Goal: Task Accomplishment & Management: Manage account settings

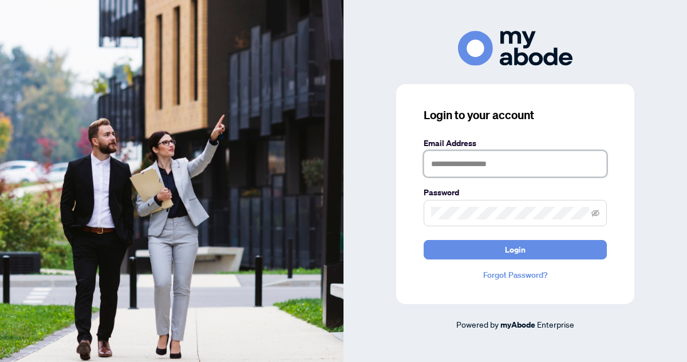
click at [481, 162] on input "text" at bounding box center [515, 164] width 183 height 26
type input "**********"
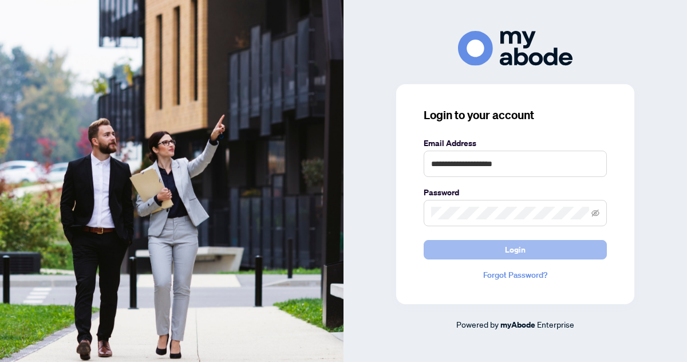
click at [515, 248] on span "Login" at bounding box center [515, 249] width 21 height 18
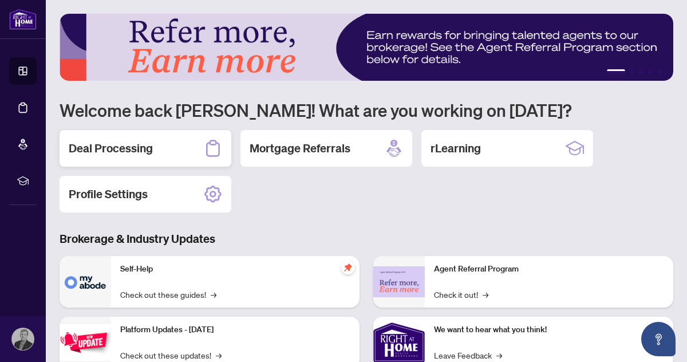
click at [116, 149] on h2 "Deal Processing" at bounding box center [111, 148] width 84 height 16
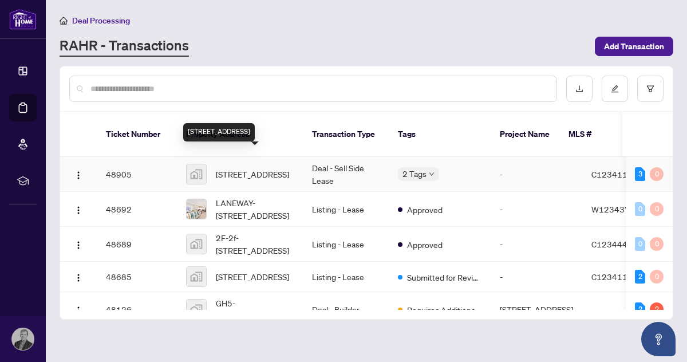
click at [236, 168] on span "[STREET_ADDRESS]" at bounding box center [252, 174] width 73 height 13
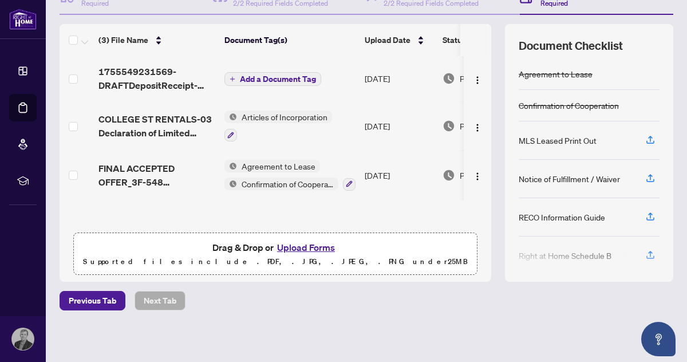
scroll to position [134, 0]
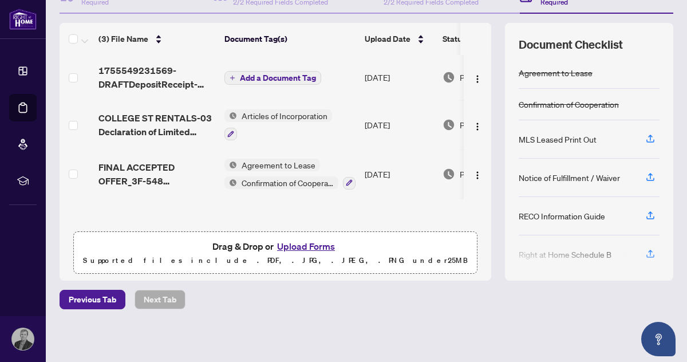
click at [304, 246] on button "Upload Forms" at bounding box center [306, 246] width 65 height 15
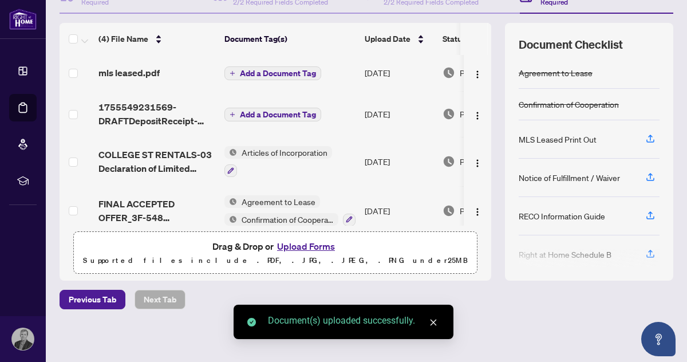
scroll to position [0, 0]
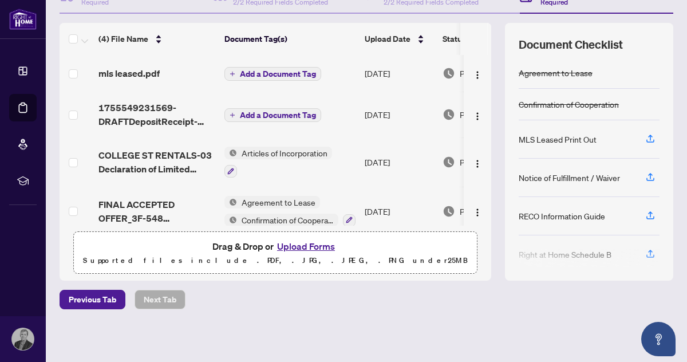
click at [267, 70] on span "Add a Document Tag" at bounding box center [278, 74] width 76 height 8
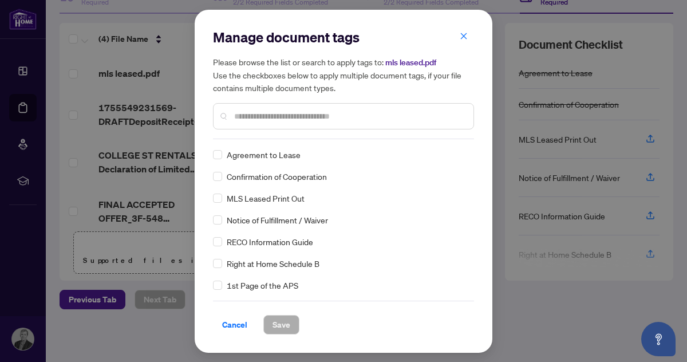
click at [252, 117] on input "text" at bounding box center [349, 116] width 230 height 13
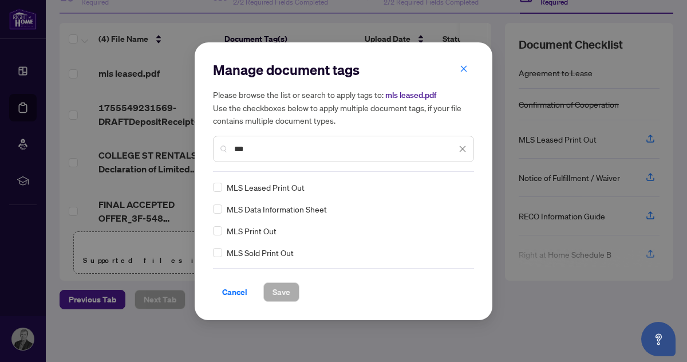
type input "***"
click at [279, 289] on span "Save" at bounding box center [281, 292] width 18 height 18
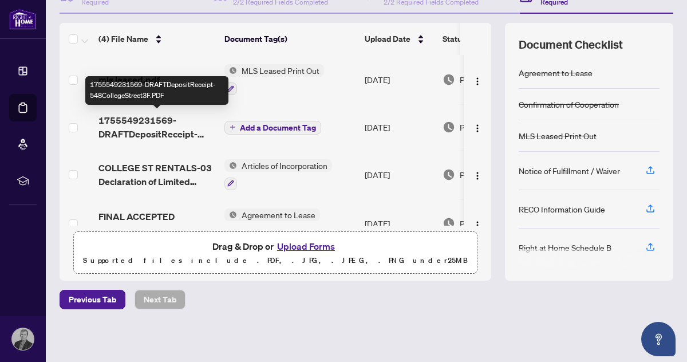
click at [143, 133] on span "1755549231569-DRAFTDepositReceipt-548CollegeStreet3F.PDF" at bounding box center [156, 126] width 117 height 27
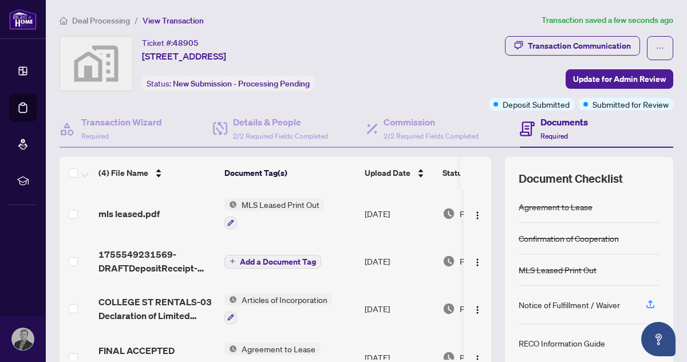
click at [259, 261] on span "Add a Document Tag" at bounding box center [278, 262] width 76 height 8
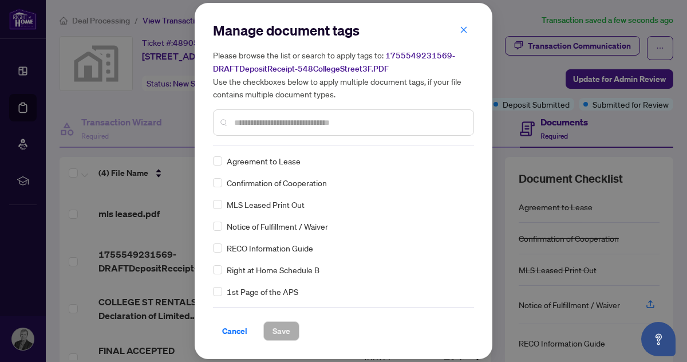
click at [256, 127] on input "text" at bounding box center [349, 122] width 230 height 13
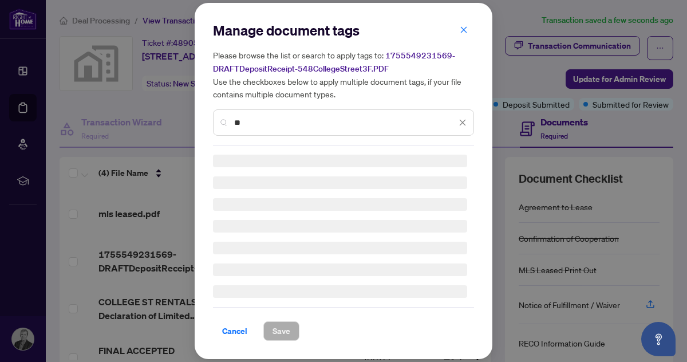
type input "*"
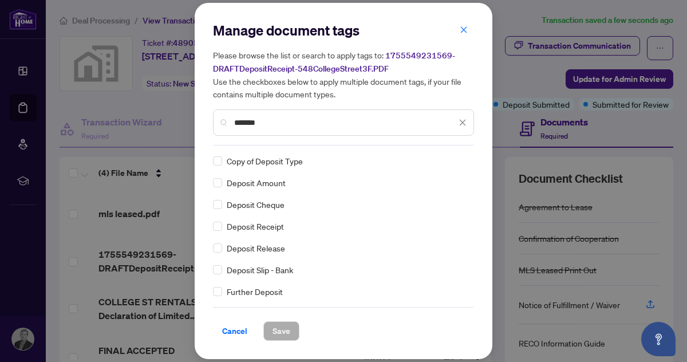
type input "*******"
click at [279, 327] on span "Save" at bounding box center [281, 331] width 18 height 18
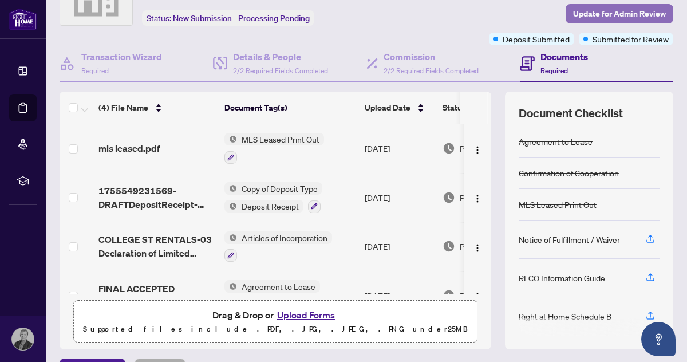
click at [605, 15] on span "Update for Admin Review" at bounding box center [619, 14] width 93 height 18
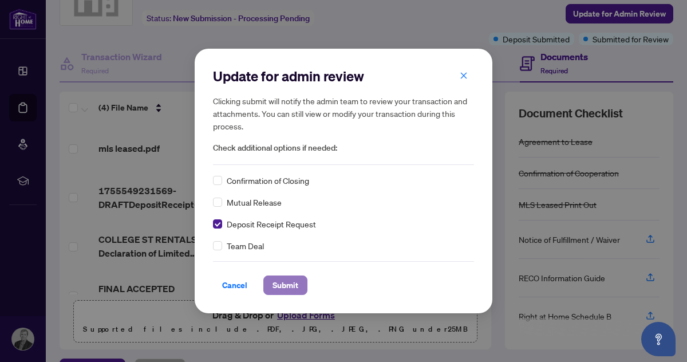
click at [282, 285] on span "Submit" at bounding box center [285, 285] width 26 height 18
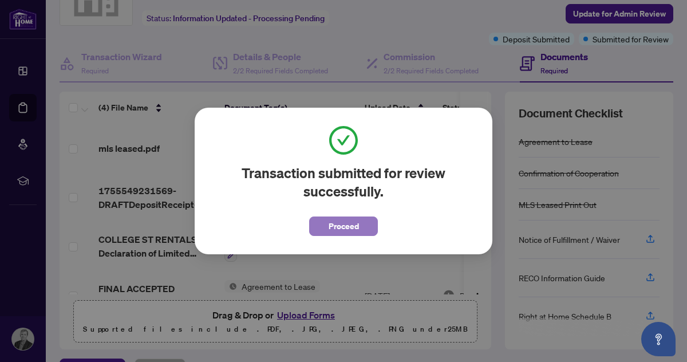
click at [339, 224] on span "Proceed" at bounding box center [344, 226] width 30 height 18
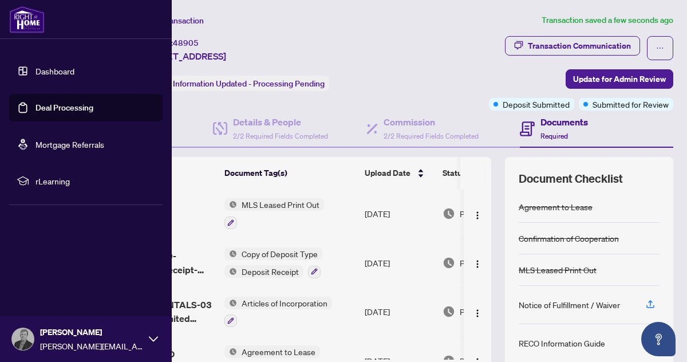
click at [58, 73] on link "Dashboard" at bounding box center [54, 71] width 39 height 10
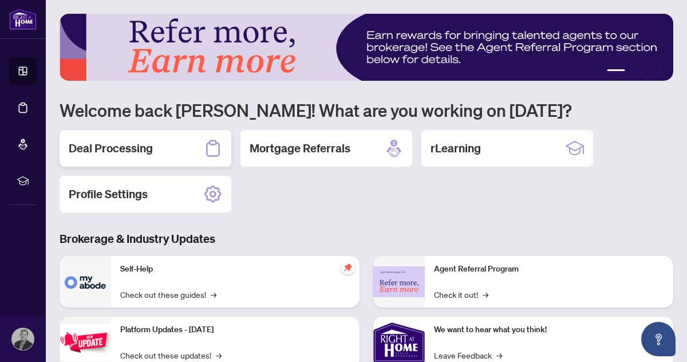
click at [130, 149] on h2 "Deal Processing" at bounding box center [111, 148] width 84 height 16
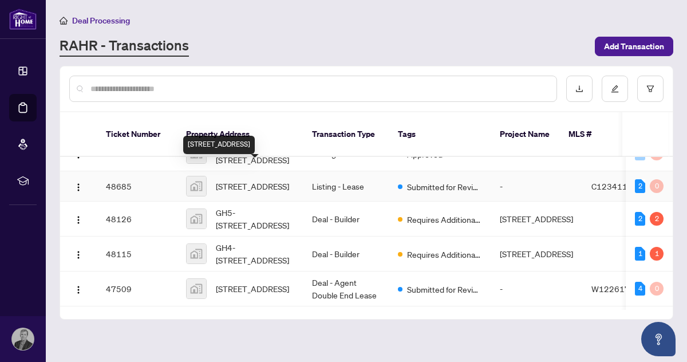
scroll to position [111, 0]
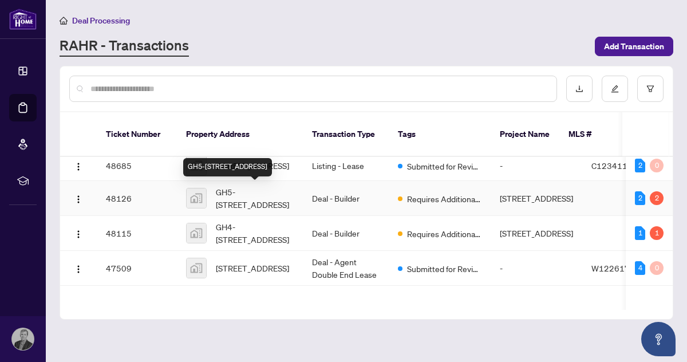
click at [267, 189] on span "GH5-[STREET_ADDRESS]" at bounding box center [255, 197] width 78 height 25
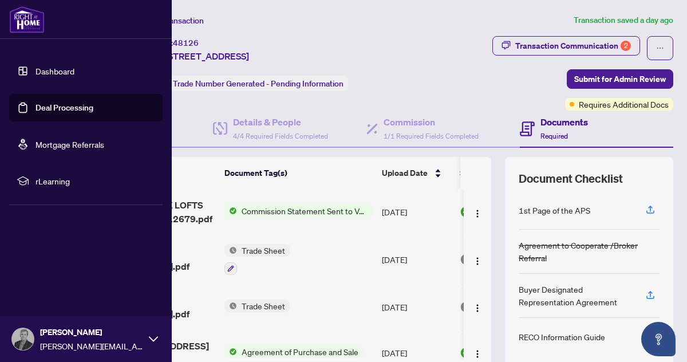
click at [59, 72] on link "Dashboard" at bounding box center [54, 71] width 39 height 10
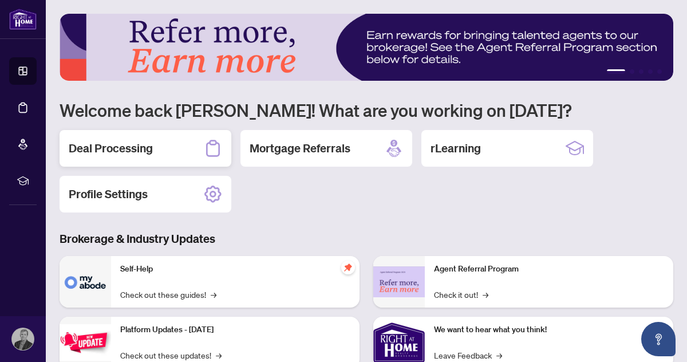
click at [135, 149] on h2 "Deal Processing" at bounding box center [111, 148] width 84 height 16
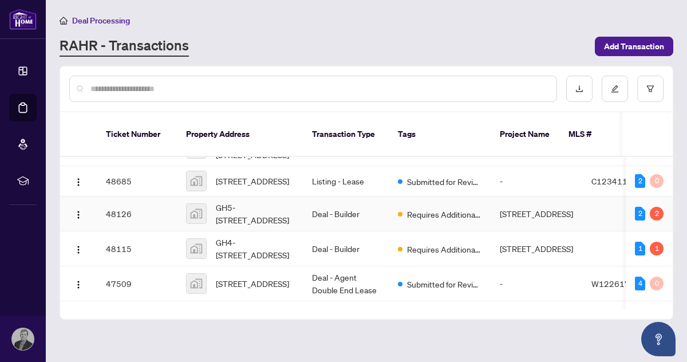
scroll to position [114, 0]
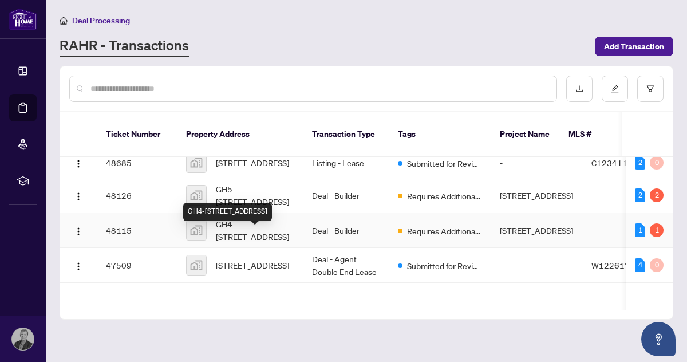
click at [254, 232] on span "GH4-[STREET_ADDRESS]" at bounding box center [255, 230] width 78 height 25
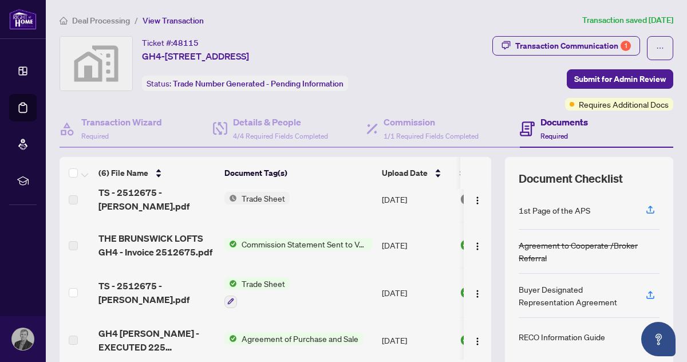
scroll to position [61, 0]
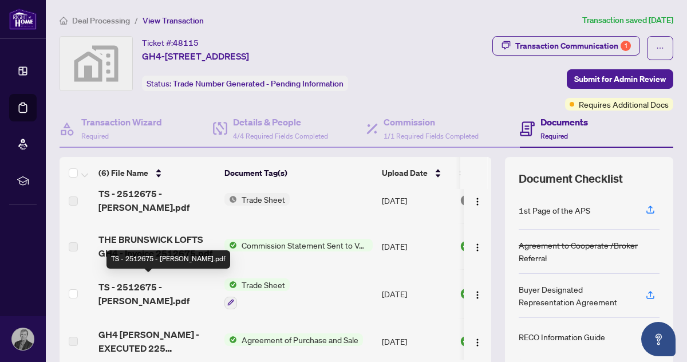
click at [148, 281] on span "TS - 2512675 - [PERSON_NAME].pdf" at bounding box center [156, 293] width 117 height 27
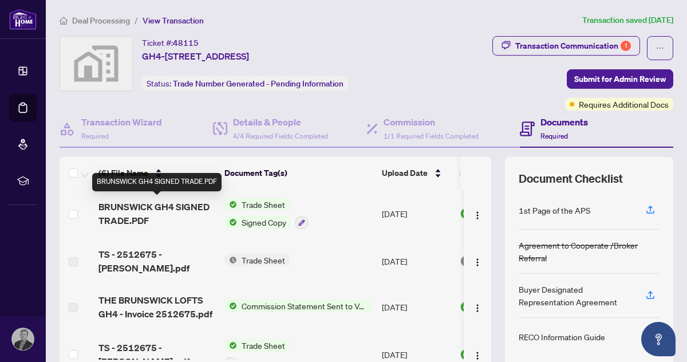
click at [137, 205] on span "BRUNSWICK GH4 SIGNED TRADE.PDF" at bounding box center [156, 213] width 117 height 27
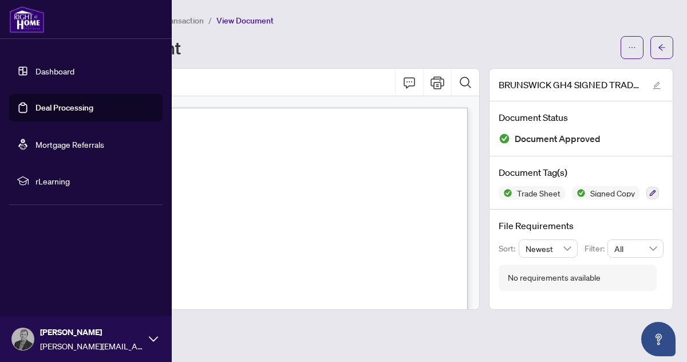
click at [51, 72] on link "Dashboard" at bounding box center [54, 71] width 39 height 10
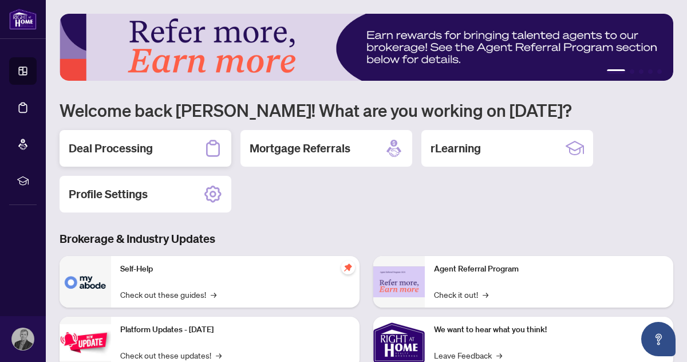
click at [122, 152] on h2 "Deal Processing" at bounding box center [111, 148] width 84 height 16
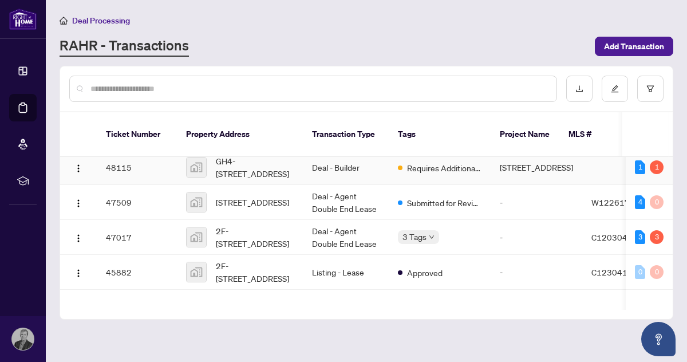
scroll to position [178, 0]
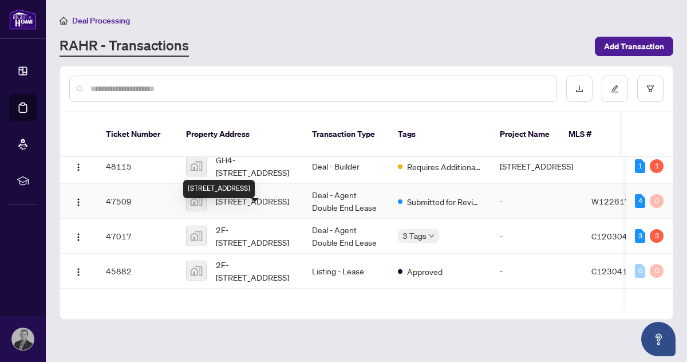
click at [243, 207] on span "[STREET_ADDRESS]" at bounding box center [252, 201] width 73 height 13
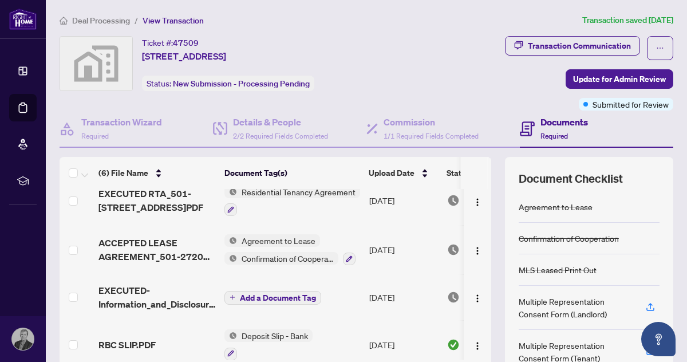
scroll to position [122, 0]
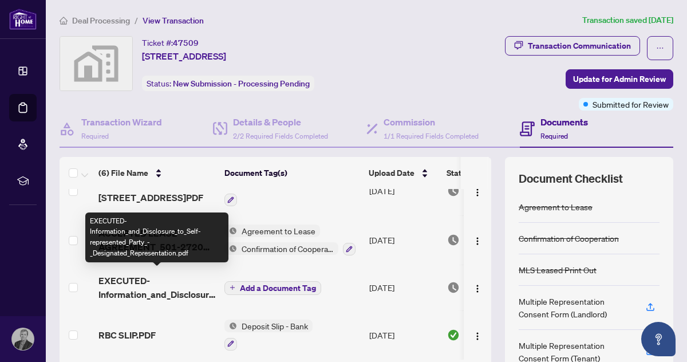
click at [137, 290] on span "EXECUTED-Information_and_Disclosure_to_Self-represented_Party_-_Designated_Repr…" at bounding box center [156, 287] width 117 height 27
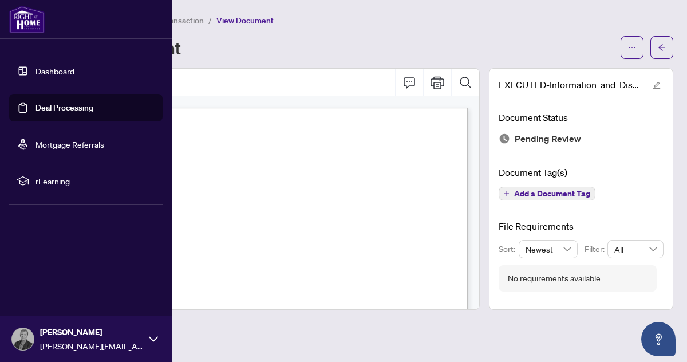
click at [47, 70] on link "Dashboard" at bounding box center [54, 71] width 39 height 10
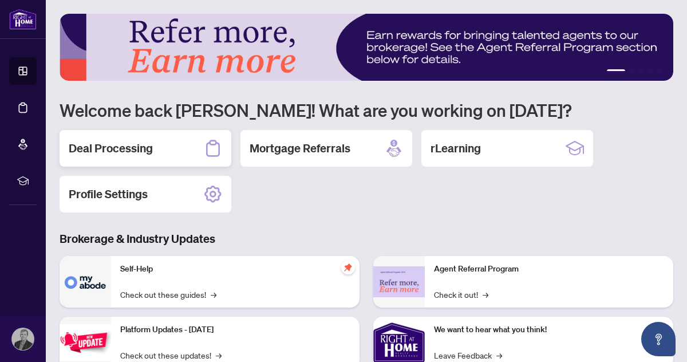
click at [125, 150] on h2 "Deal Processing" at bounding box center [111, 148] width 84 height 16
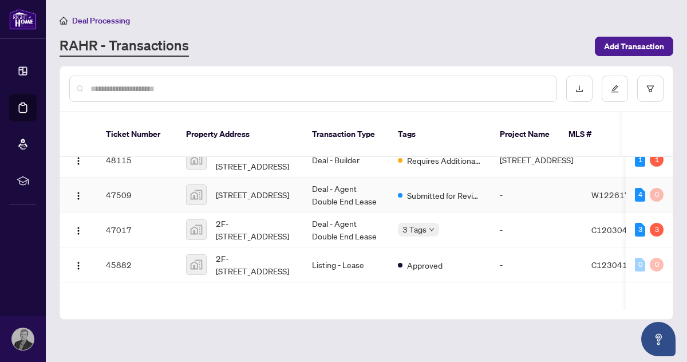
scroll to position [185, 0]
click at [244, 200] on span "[STREET_ADDRESS]" at bounding box center [252, 194] width 73 height 13
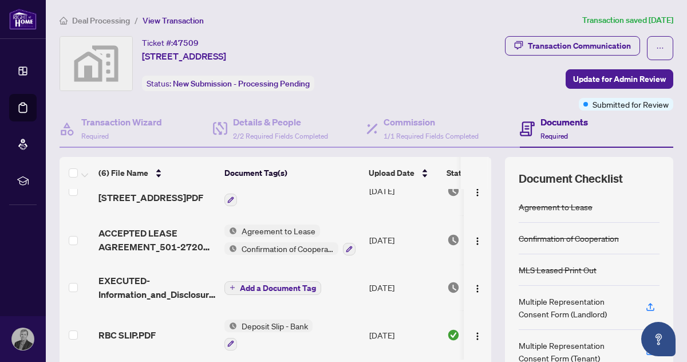
scroll to position [122, 0]
click at [258, 284] on span "Add a Document Tag" at bounding box center [278, 288] width 76 height 8
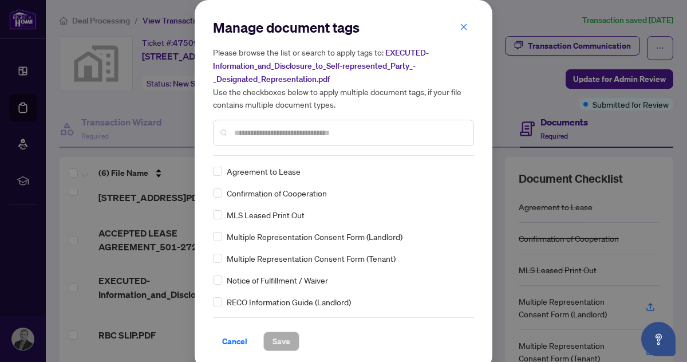
click at [257, 133] on input "text" at bounding box center [349, 133] width 230 height 13
click at [257, 129] on input "text" at bounding box center [349, 133] width 230 height 13
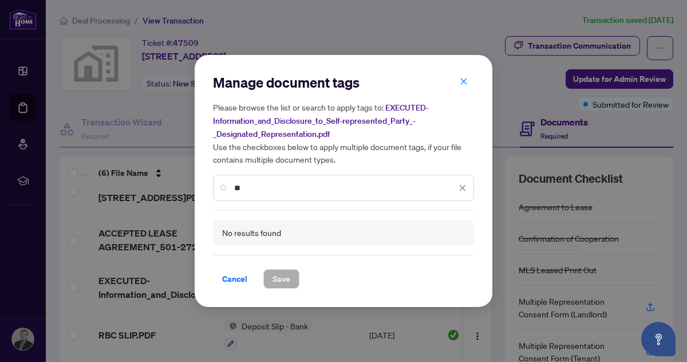
type input "*"
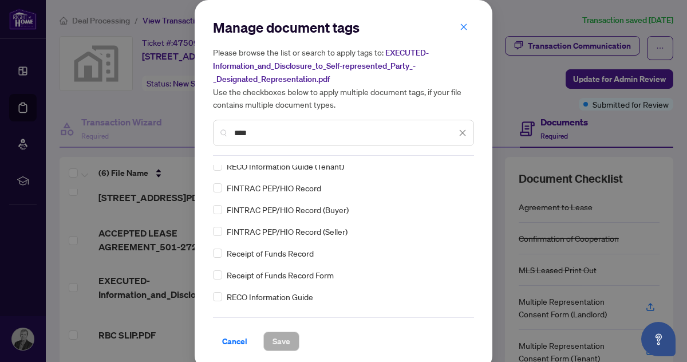
scroll to position [0, 0]
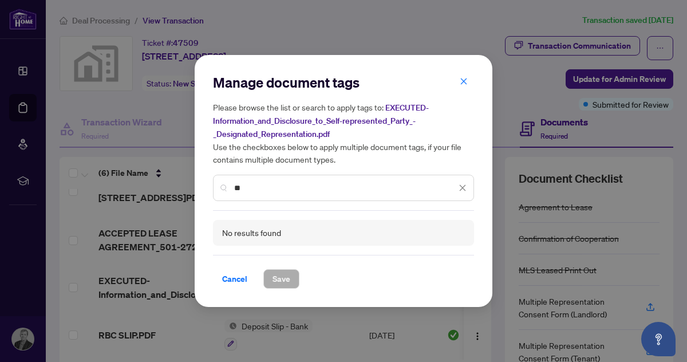
type input "*"
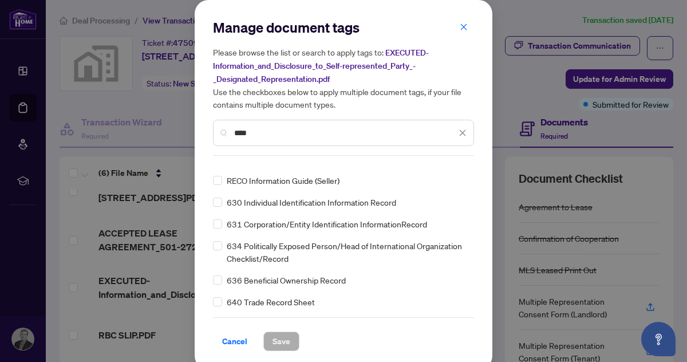
scroll to position [6, 0]
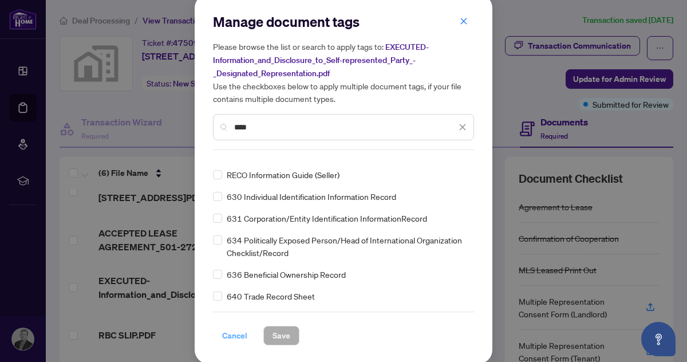
type input "****"
click at [233, 334] on span "Cancel" at bounding box center [234, 335] width 25 height 18
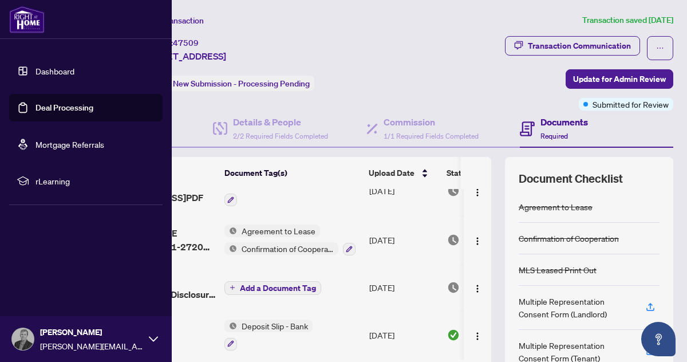
click at [50, 76] on link "Dashboard" at bounding box center [54, 71] width 39 height 10
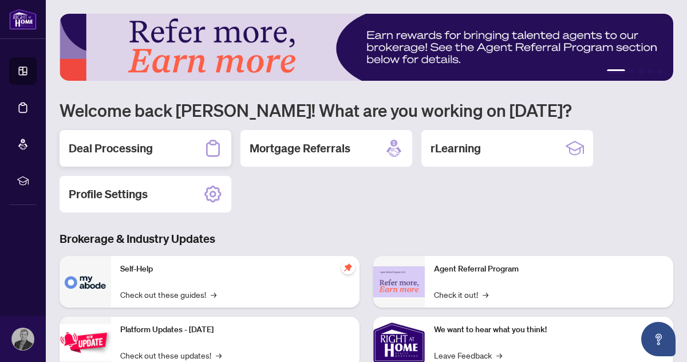
click at [124, 149] on h2 "Deal Processing" at bounding box center [111, 148] width 84 height 16
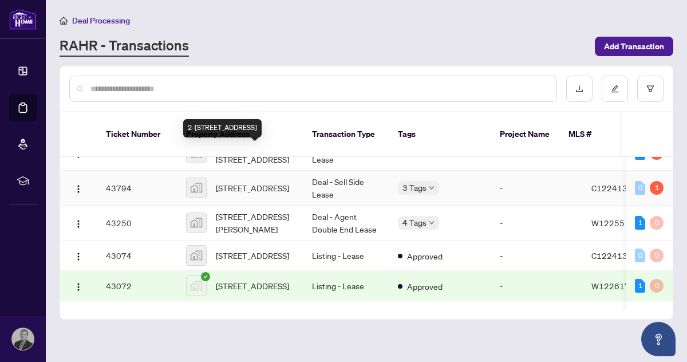
scroll to position [345, 0]
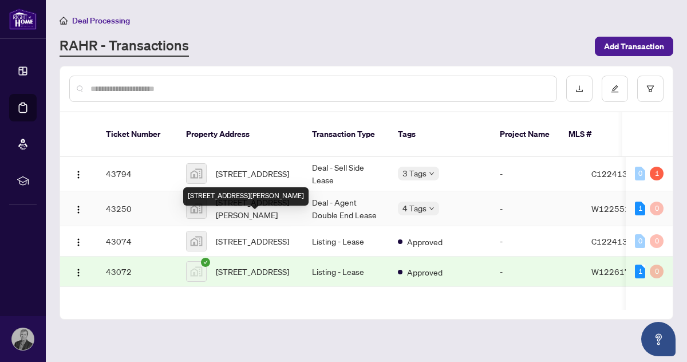
click at [240, 221] on span "[STREET_ADDRESS][PERSON_NAME]" at bounding box center [255, 208] width 78 height 25
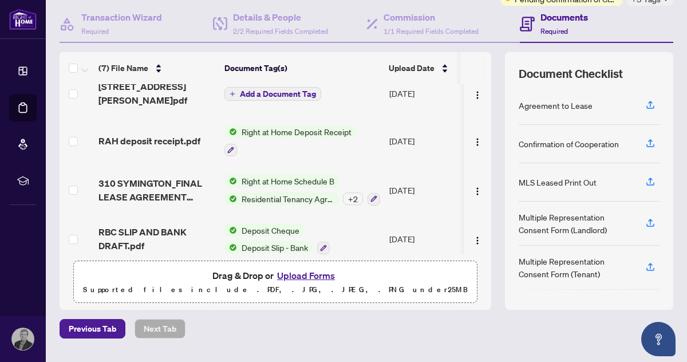
scroll to position [107, 0]
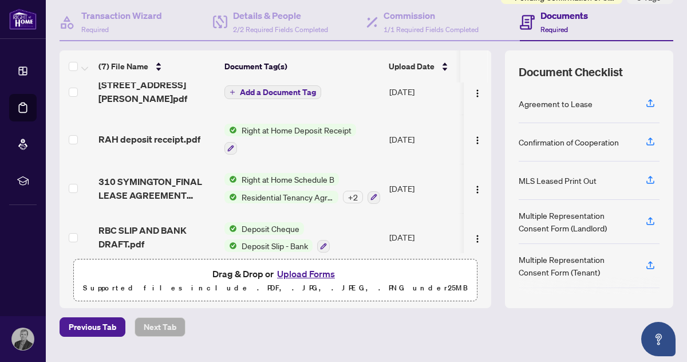
click at [350, 191] on div "+ 2" at bounding box center [353, 197] width 20 height 13
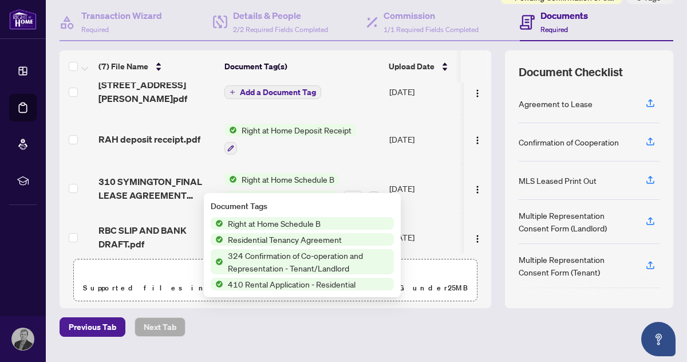
click at [464, 191] on td at bounding box center [477, 188] width 27 height 49
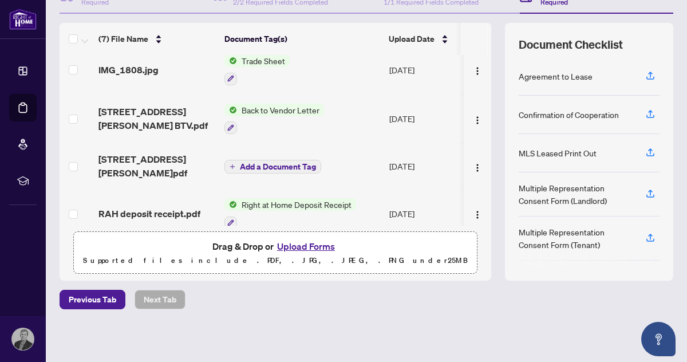
scroll to position [0, 0]
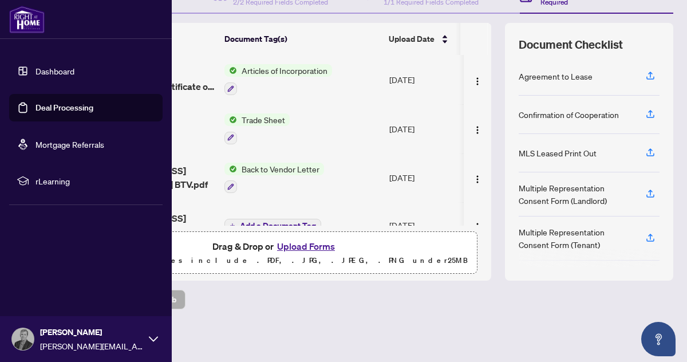
click at [46, 70] on link "Dashboard" at bounding box center [54, 71] width 39 height 10
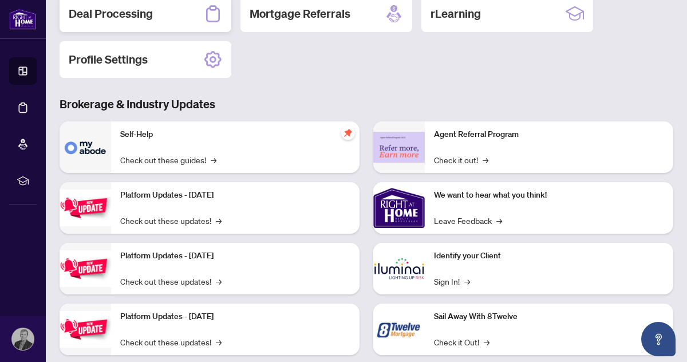
click at [94, 16] on h2 "Deal Processing" at bounding box center [111, 14] width 84 height 16
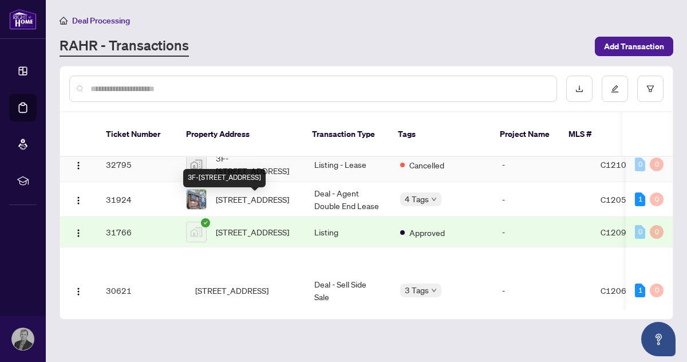
scroll to position [817, 0]
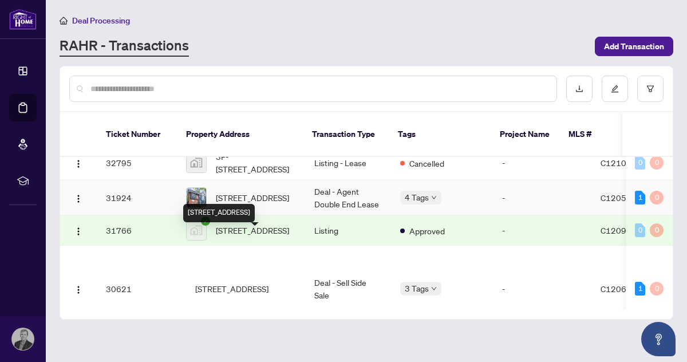
click at [227, 204] on span "[STREET_ADDRESS]" at bounding box center [252, 197] width 73 height 13
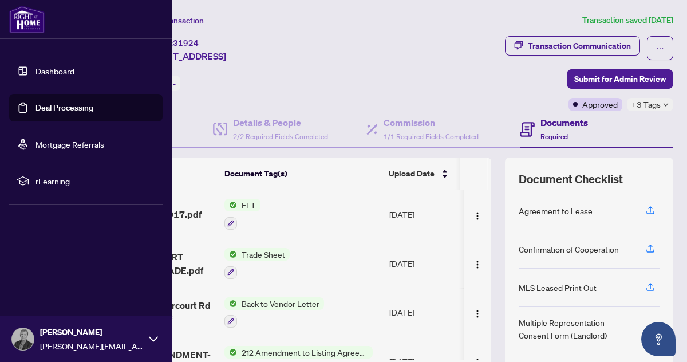
click at [45, 73] on link "Dashboard" at bounding box center [54, 71] width 39 height 10
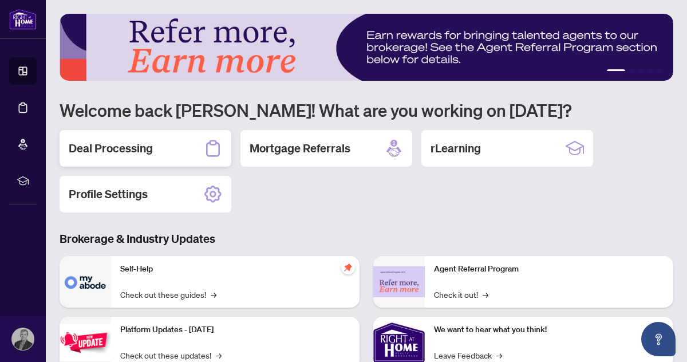
click at [119, 152] on h2 "Deal Processing" at bounding box center [111, 148] width 84 height 16
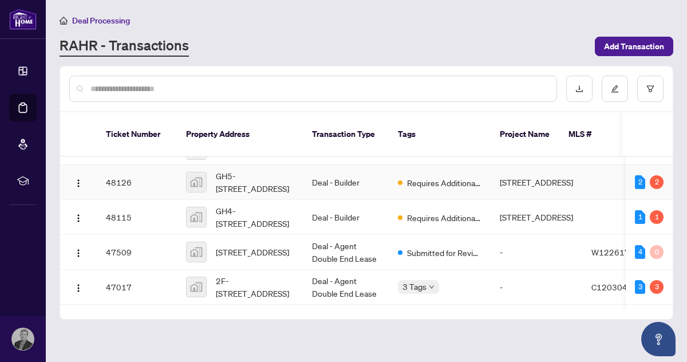
scroll to position [151, 0]
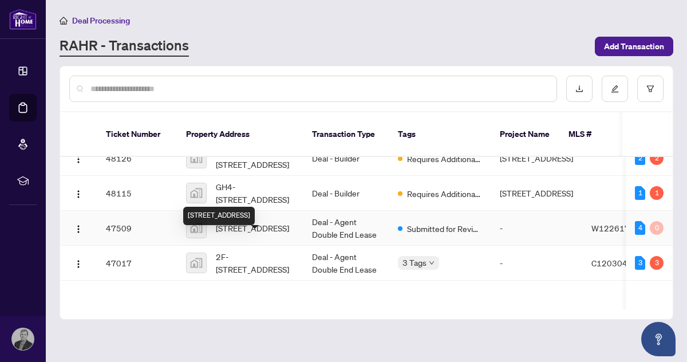
click at [244, 234] on span "[STREET_ADDRESS]" at bounding box center [252, 228] width 73 height 13
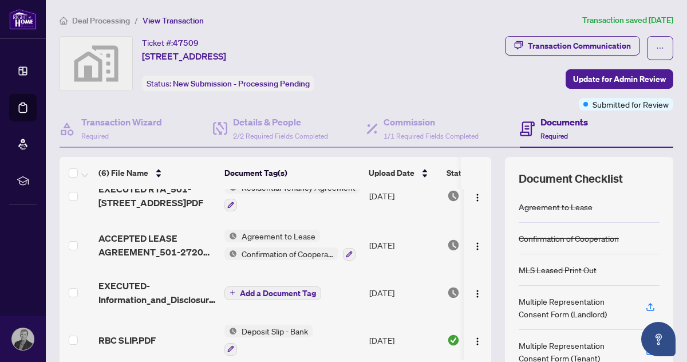
scroll to position [118, 0]
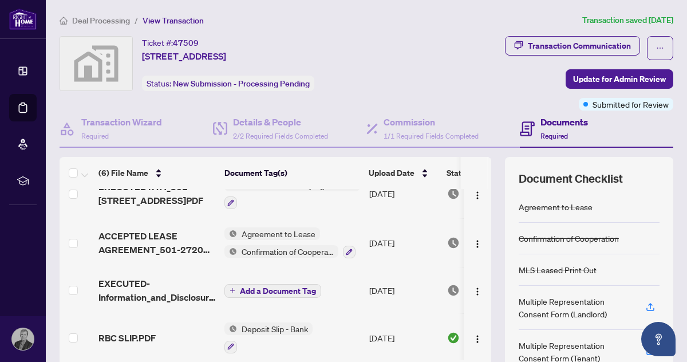
click at [267, 287] on span "Add a Document Tag" at bounding box center [278, 291] width 76 height 8
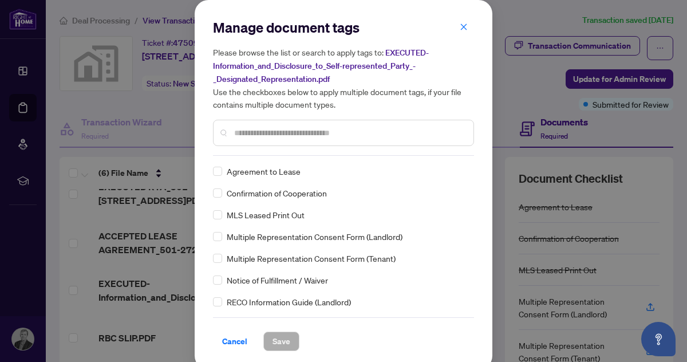
click at [274, 132] on input "text" at bounding box center [349, 133] width 230 height 13
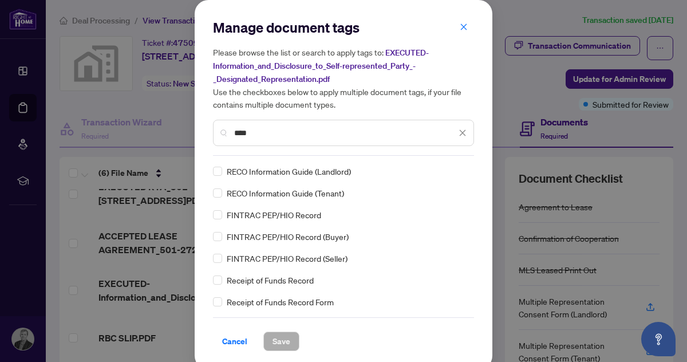
type input "****"
click at [275, 340] on span "Save" at bounding box center [281, 341] width 18 height 18
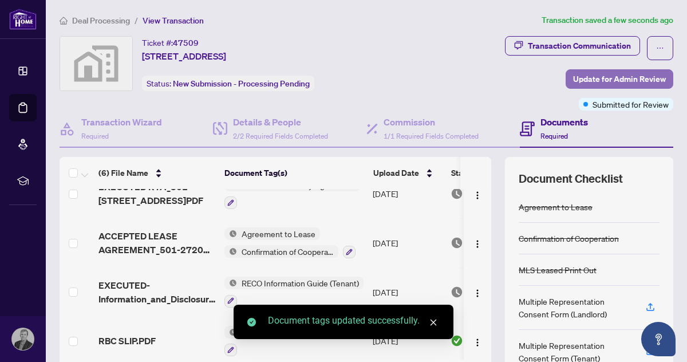
click at [619, 80] on span "Update for Admin Review" at bounding box center [619, 79] width 93 height 18
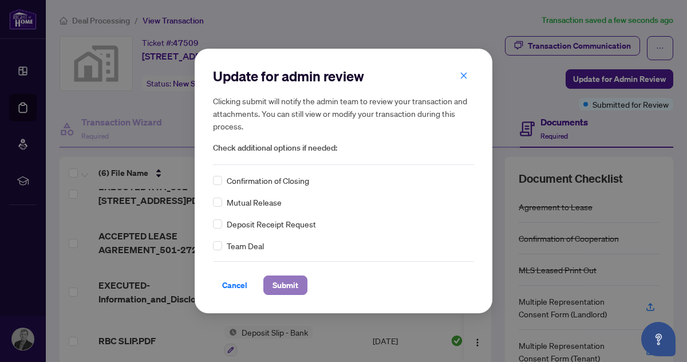
click at [283, 285] on span "Submit" at bounding box center [285, 285] width 26 height 18
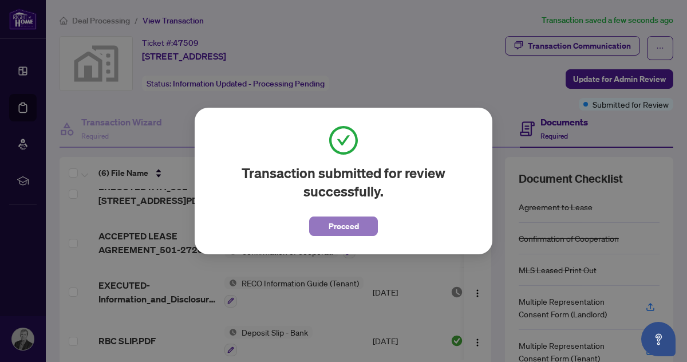
click at [338, 223] on span "Proceed" at bounding box center [344, 226] width 30 height 18
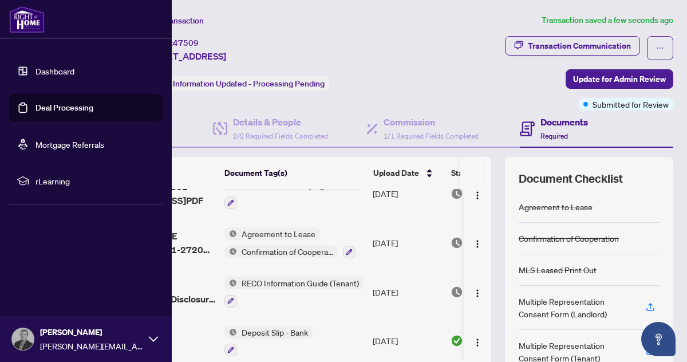
click at [46, 69] on link "Dashboard" at bounding box center [54, 71] width 39 height 10
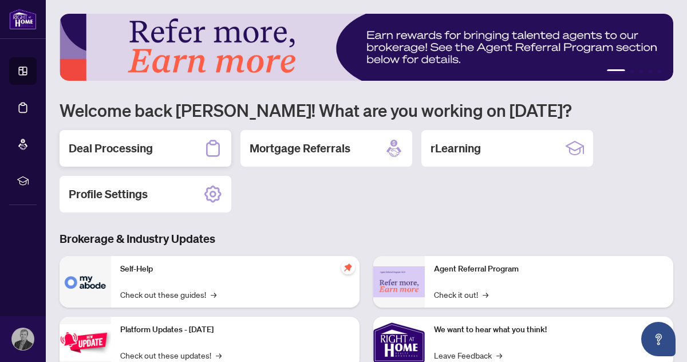
click at [117, 148] on h2 "Deal Processing" at bounding box center [111, 148] width 84 height 16
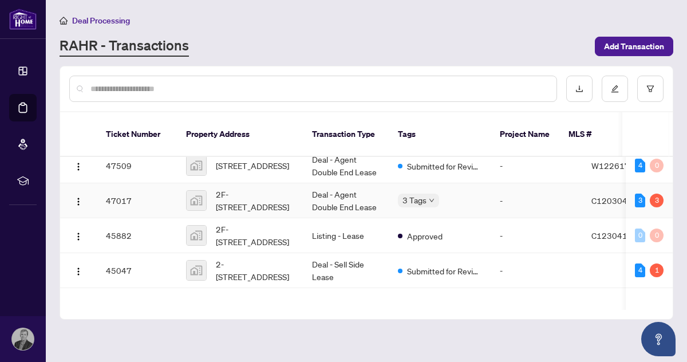
scroll to position [219, 0]
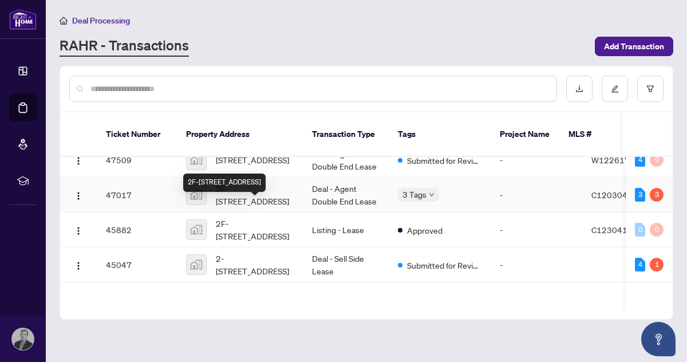
click at [244, 207] on span "2F-[STREET_ADDRESS]" at bounding box center [255, 194] width 78 height 25
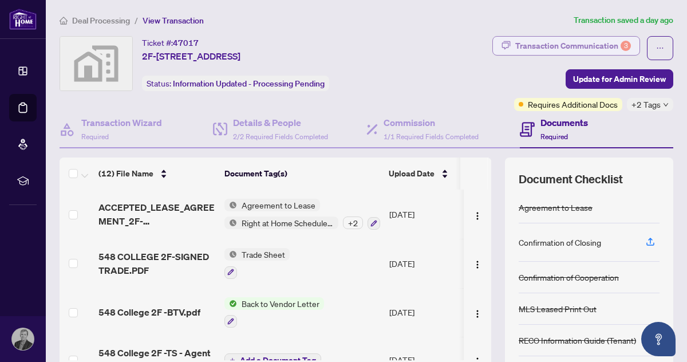
click at [583, 47] on div "Transaction Communication 3" at bounding box center [573, 46] width 116 height 18
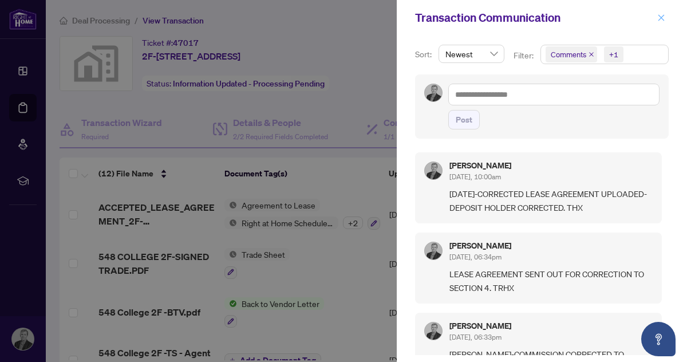
click at [662, 15] on icon "close" at bounding box center [661, 18] width 8 height 8
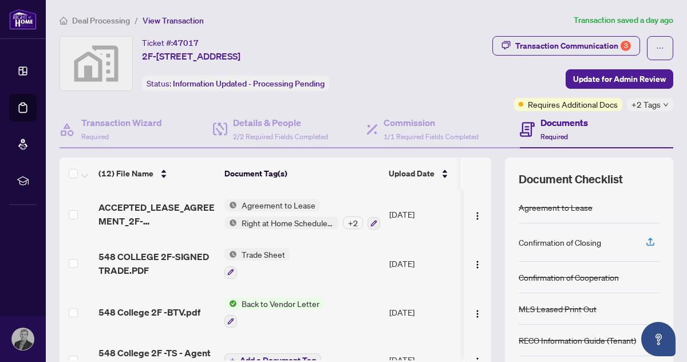
scroll to position [1, 0]
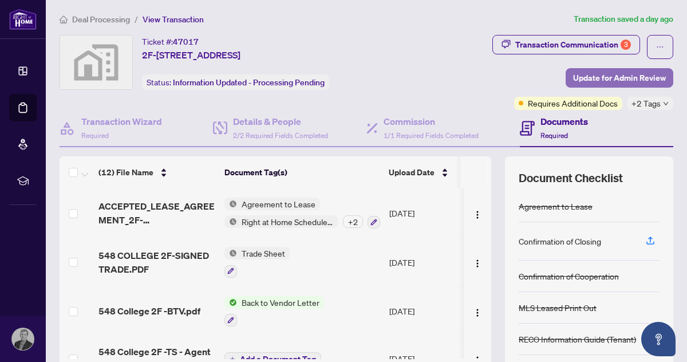
click at [625, 76] on span "Update for Admin Review" at bounding box center [619, 78] width 93 height 18
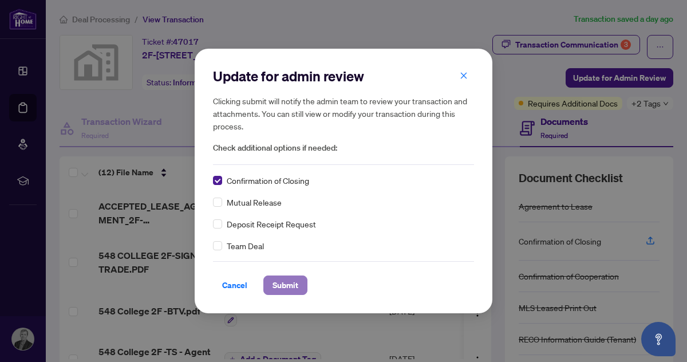
click at [285, 282] on span "Submit" at bounding box center [285, 285] width 26 height 18
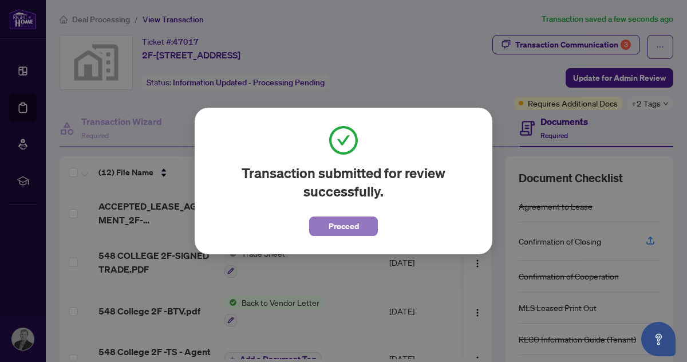
click at [338, 227] on span "Proceed" at bounding box center [344, 226] width 30 height 18
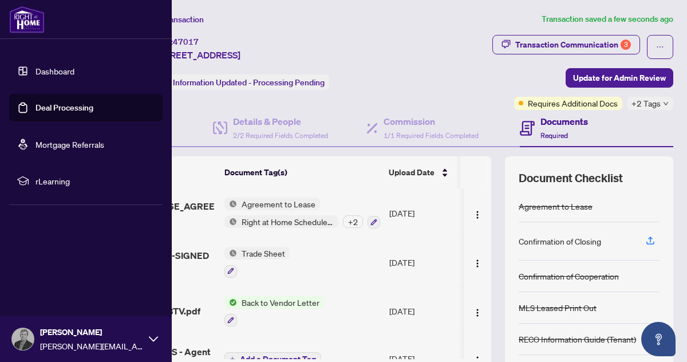
click at [23, 21] on img at bounding box center [26, 19] width 35 height 27
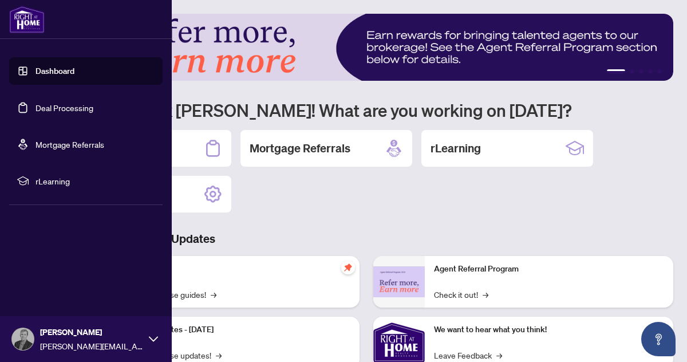
click at [48, 71] on link "Dashboard" at bounding box center [54, 71] width 39 height 10
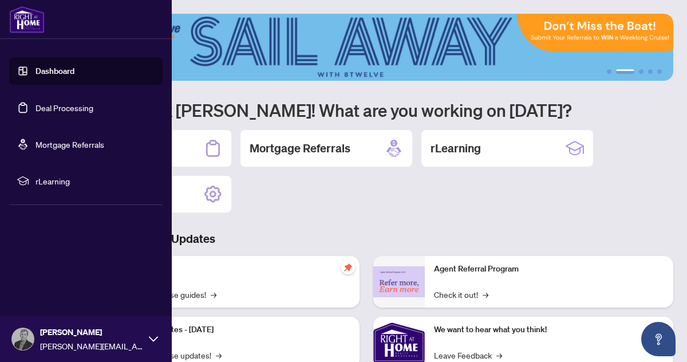
click at [29, 21] on img at bounding box center [26, 19] width 35 height 27
